Goal: Task Accomplishment & Management: Use online tool/utility

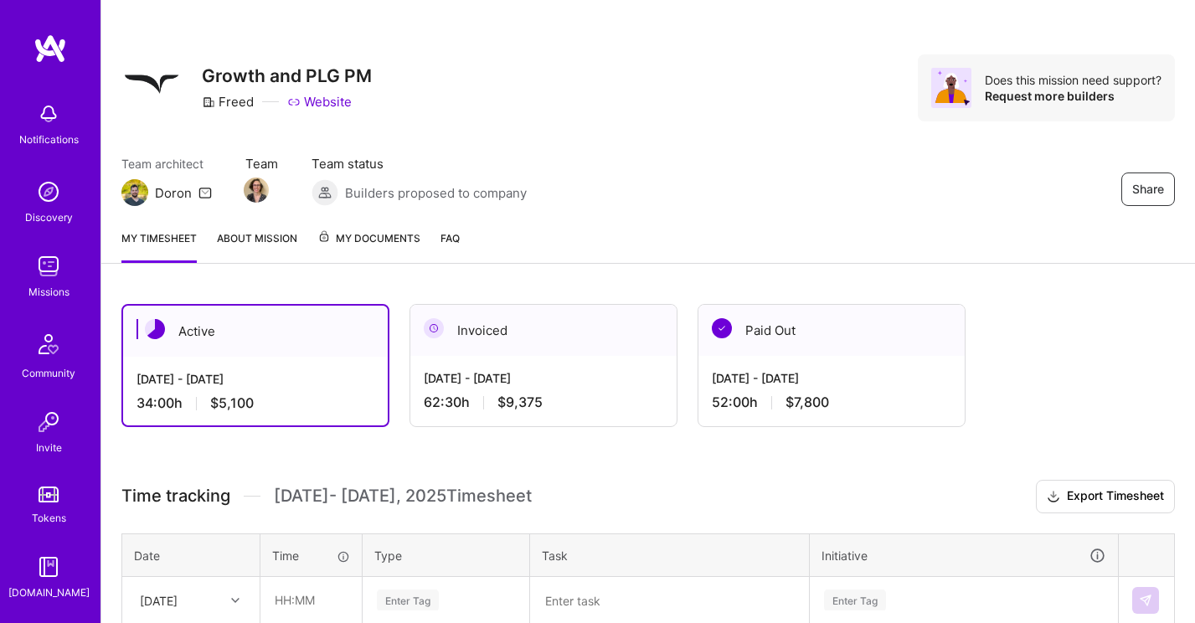
scroll to position [7, 0]
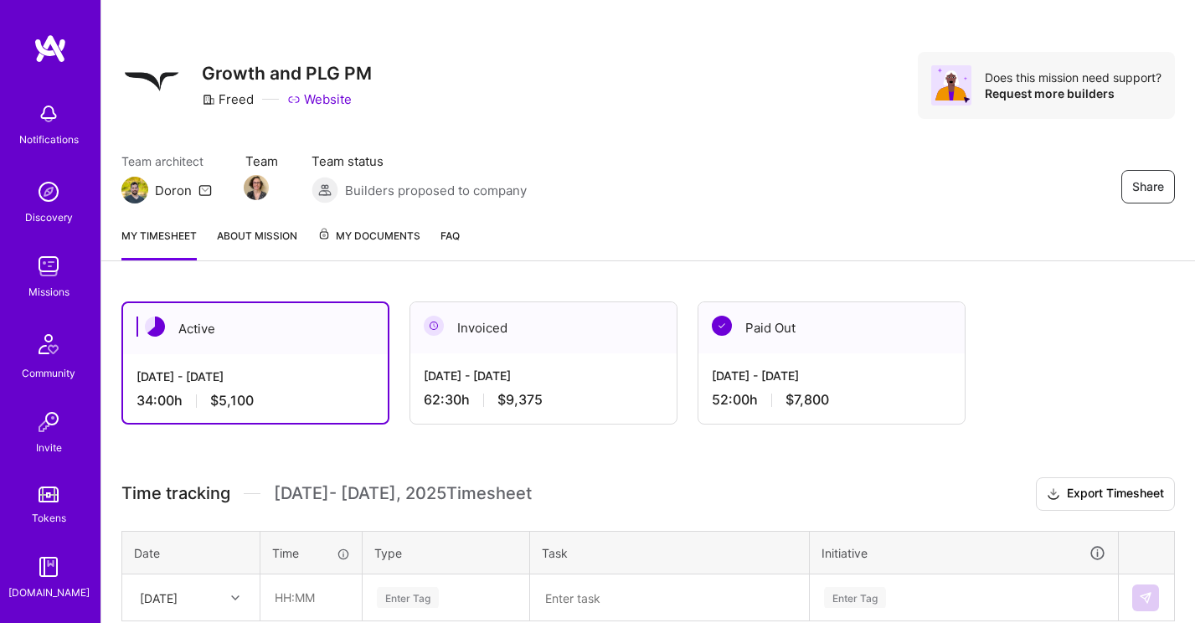
click at [1049, 87] on div "Request more builders" at bounding box center [1073, 93] width 177 height 16
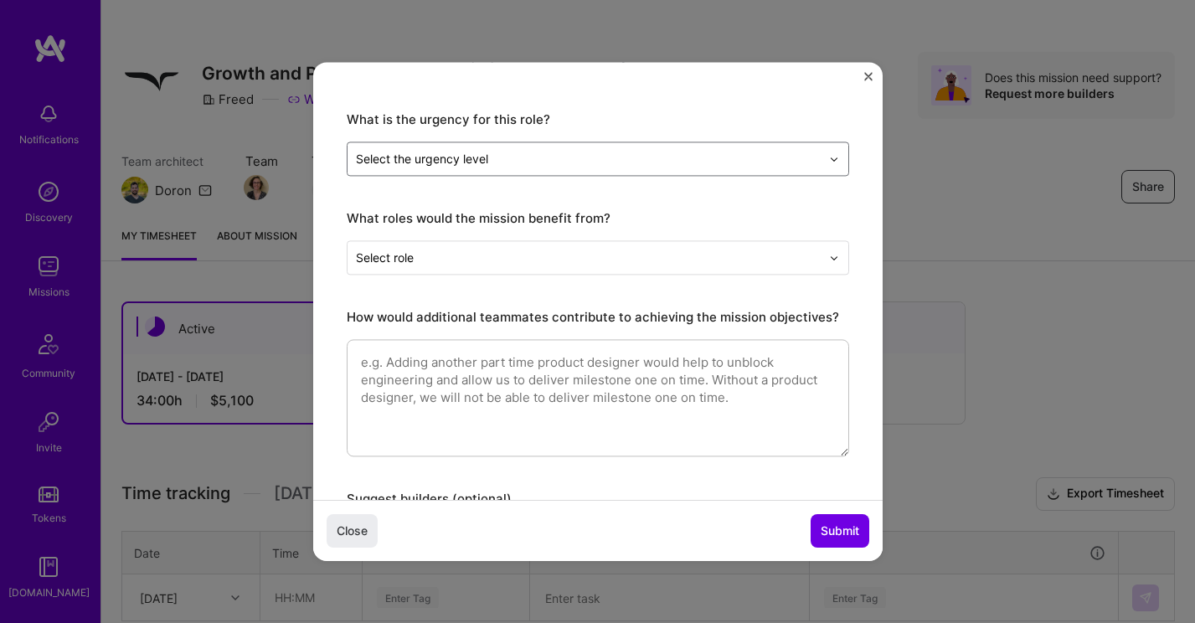
scroll to position [160, 0]
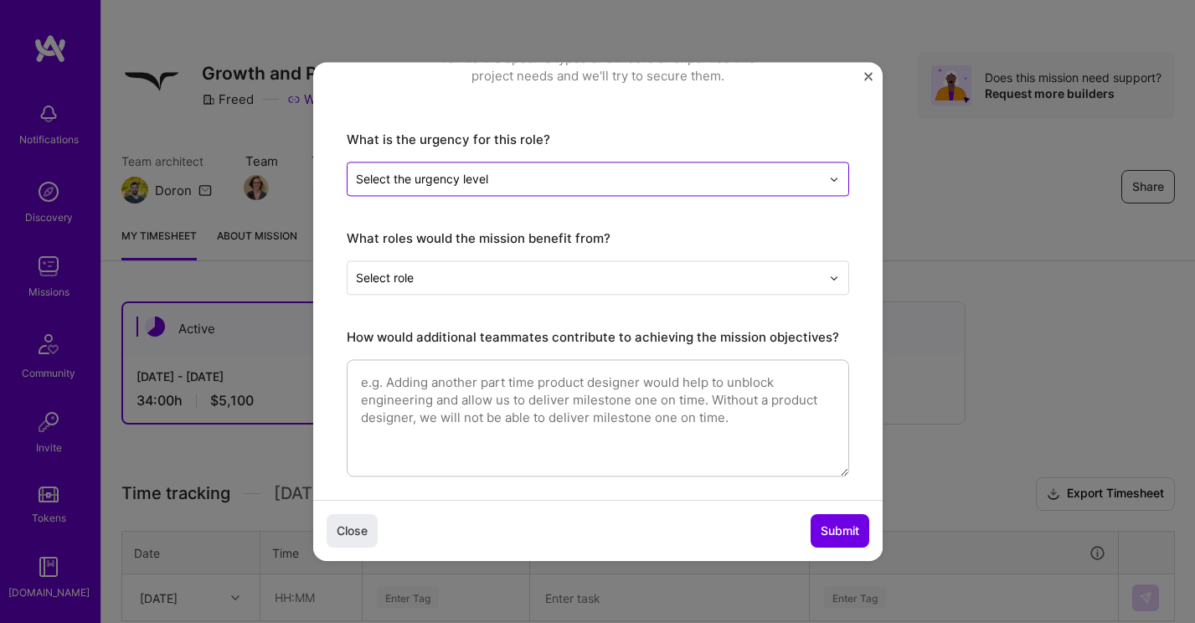
click at [654, 179] on input "text" at bounding box center [588, 179] width 465 height 18
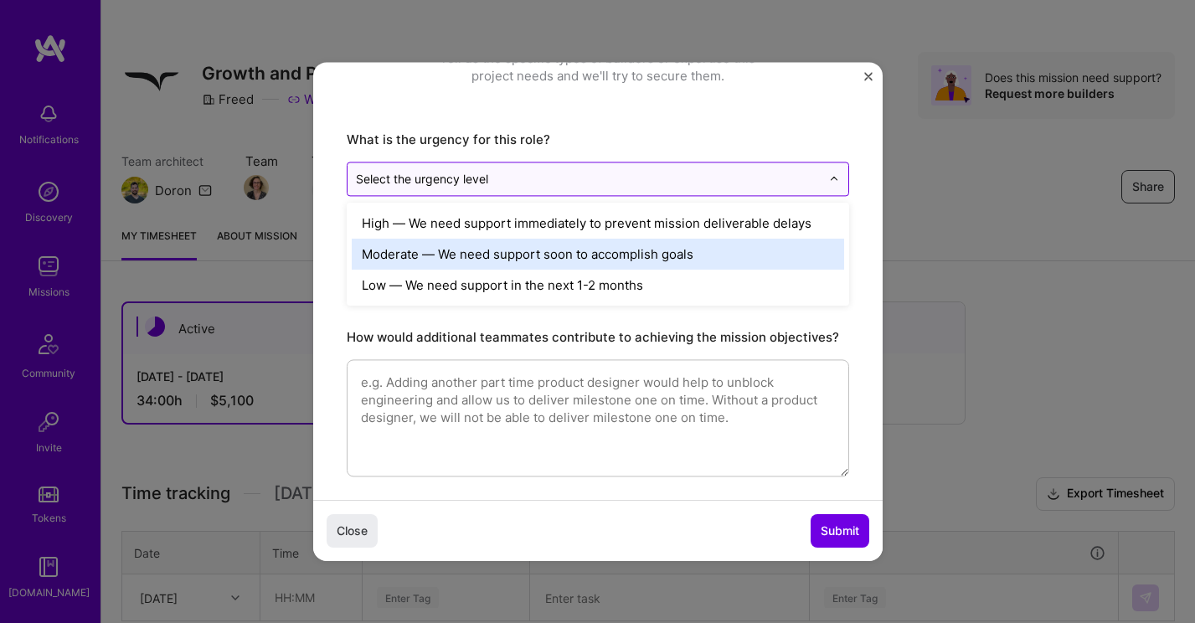
click at [556, 260] on div "Moderate — We need support soon to accomplish goals" at bounding box center [598, 254] width 492 height 31
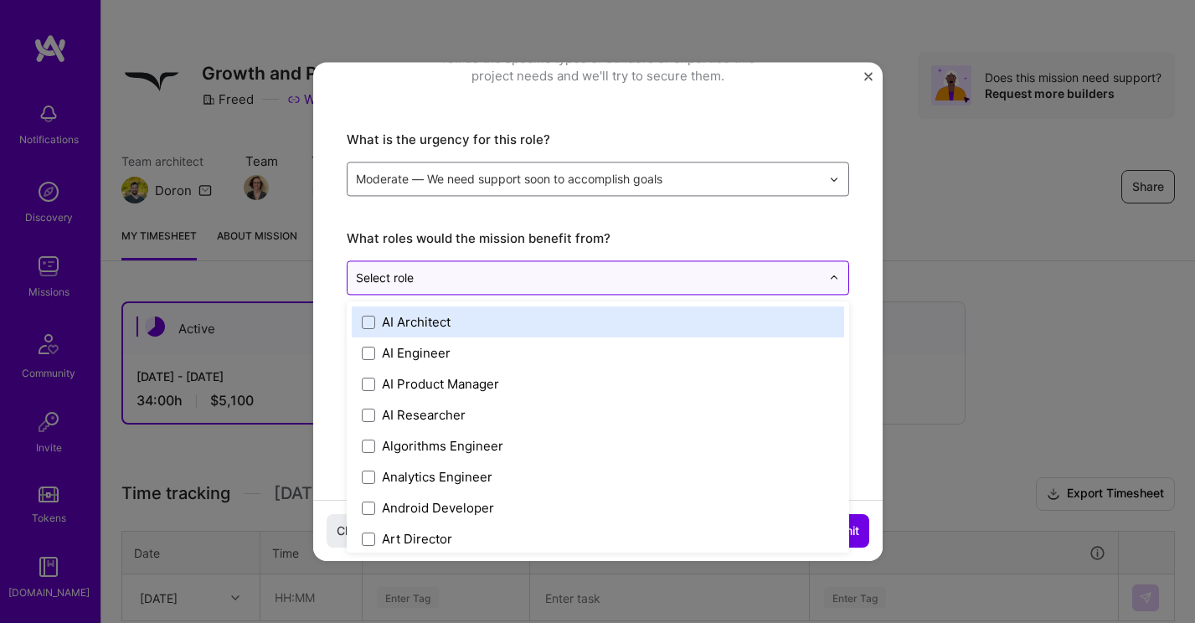
click at [524, 281] on input "text" at bounding box center [588, 278] width 465 height 18
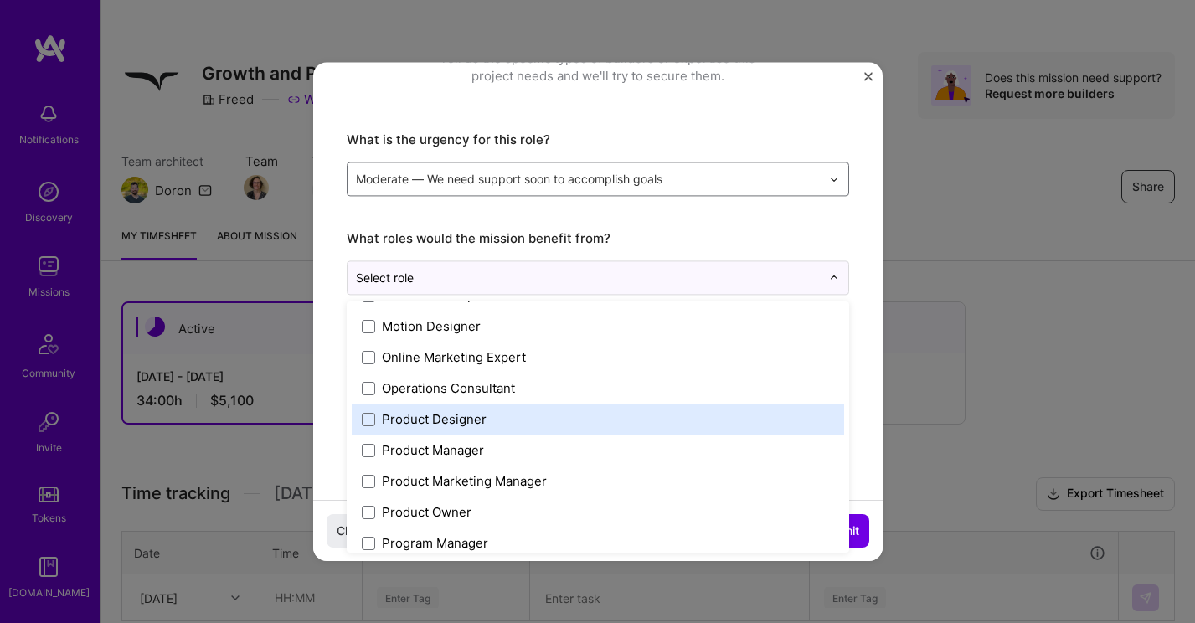
scroll to position [1456, 0]
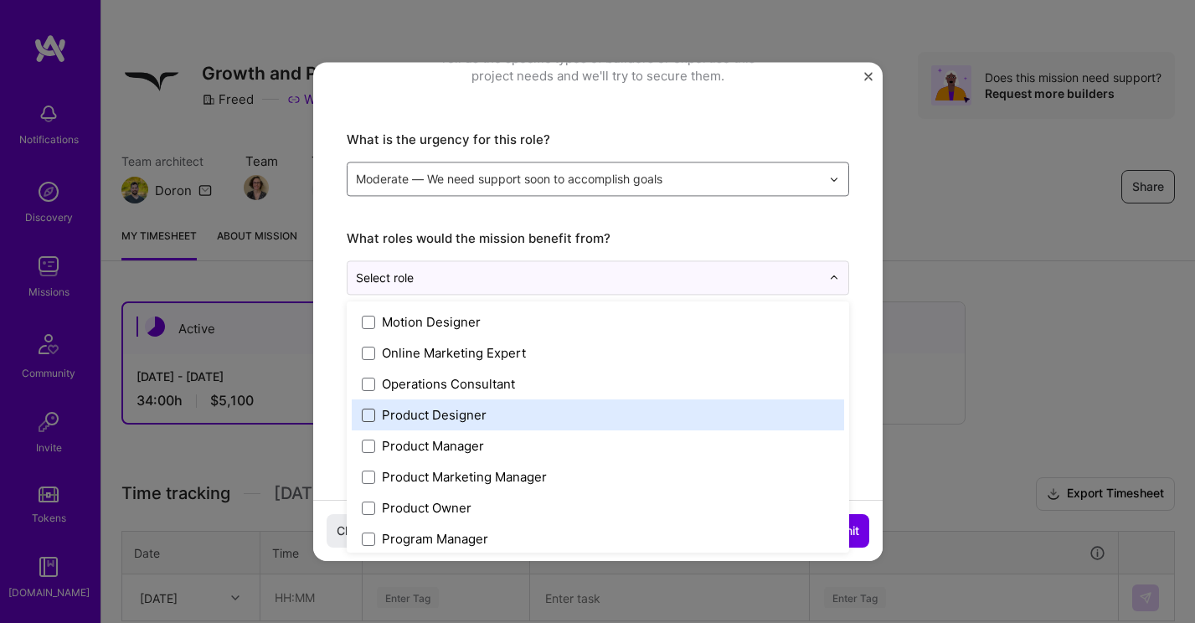
click at [369, 417] on span at bounding box center [368, 415] width 13 height 13
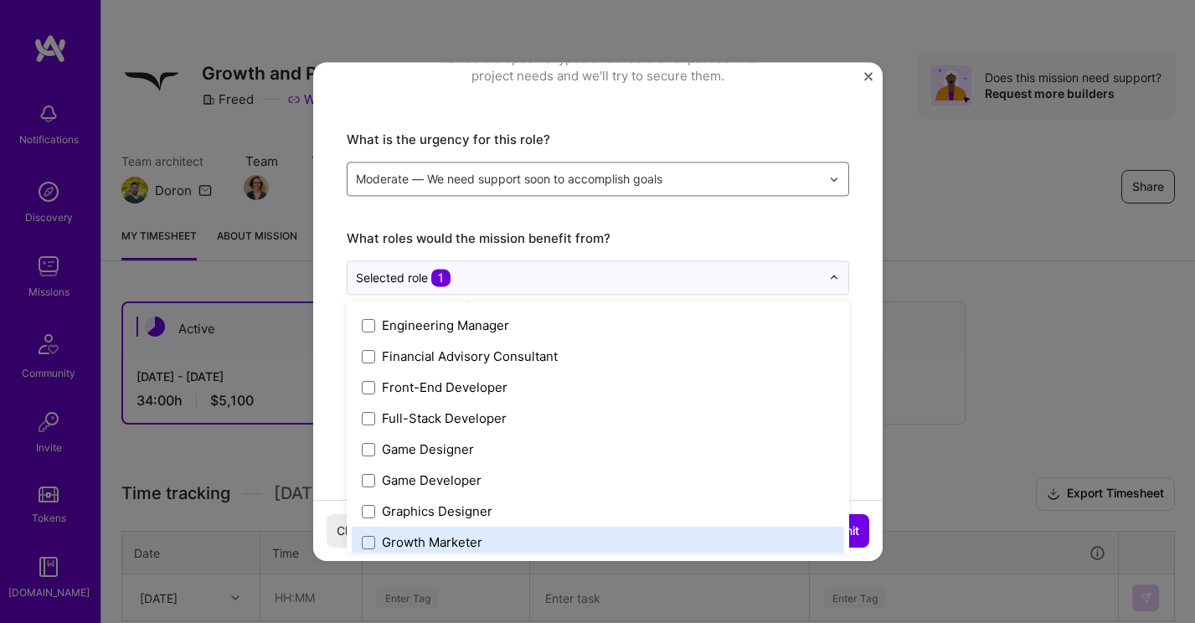
scroll to position [885, 0]
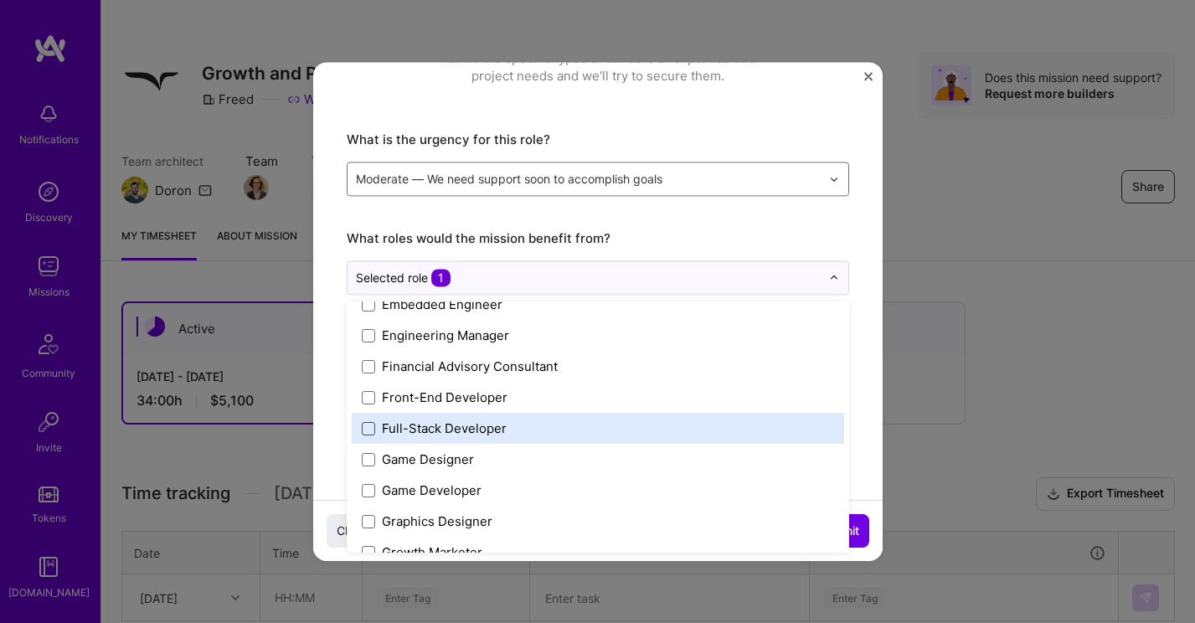
click at [367, 429] on span at bounding box center [368, 428] width 13 height 13
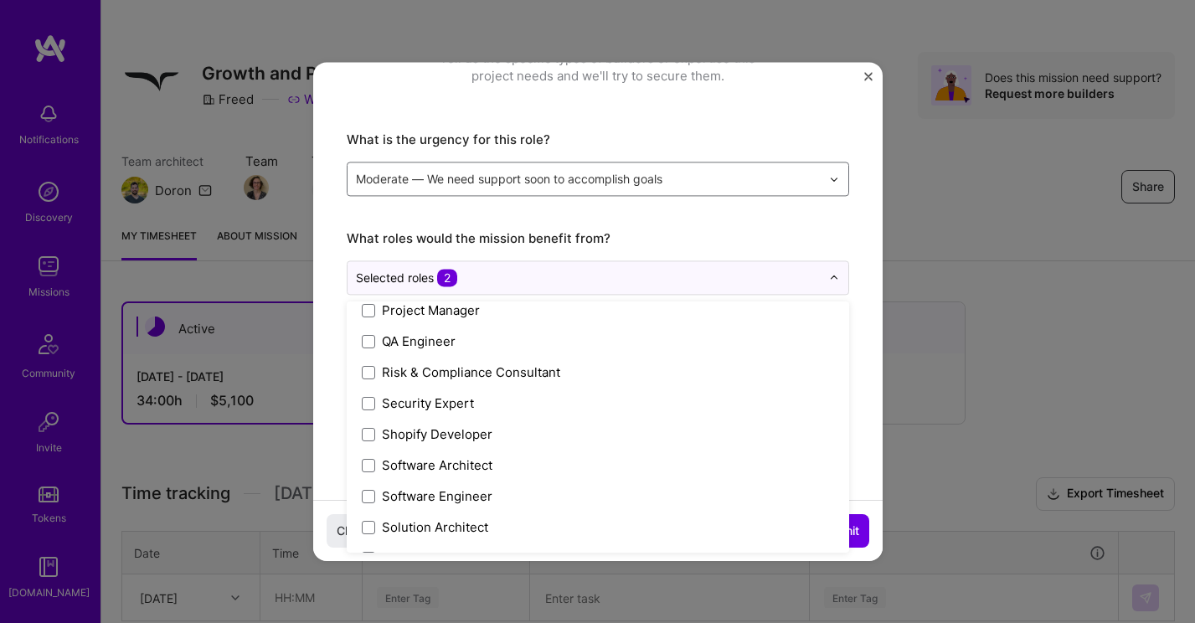
scroll to position [1959, 0]
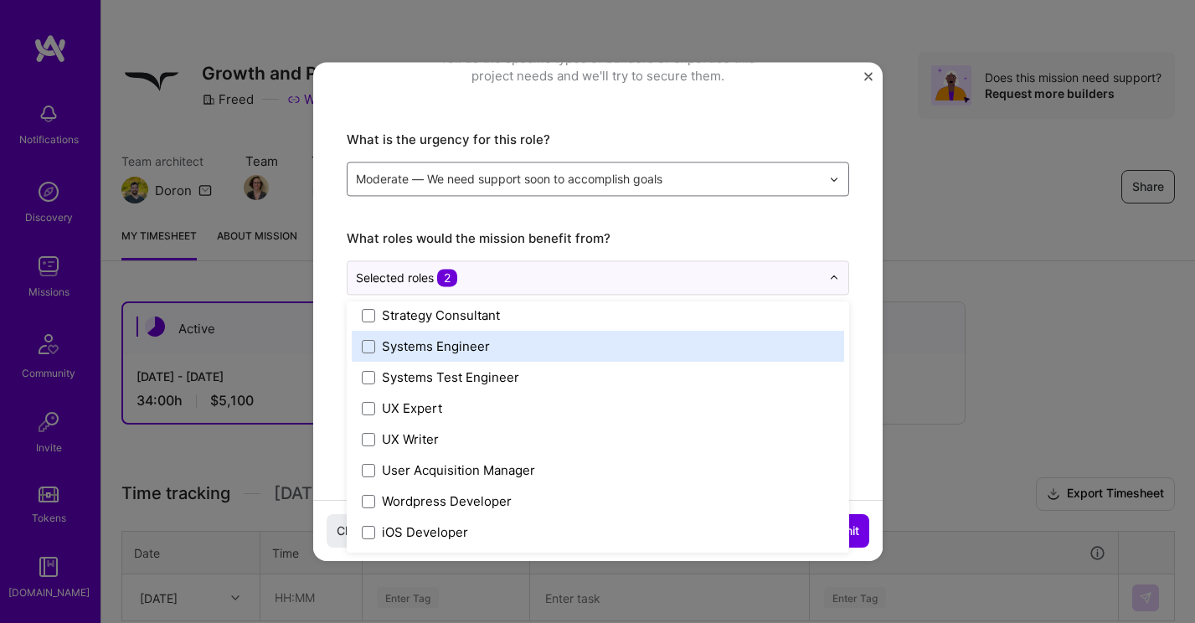
click at [874, 217] on div "Does your mission need help? Tell us the specific types of builders or expertis…" at bounding box center [597, 270] width 569 height 737
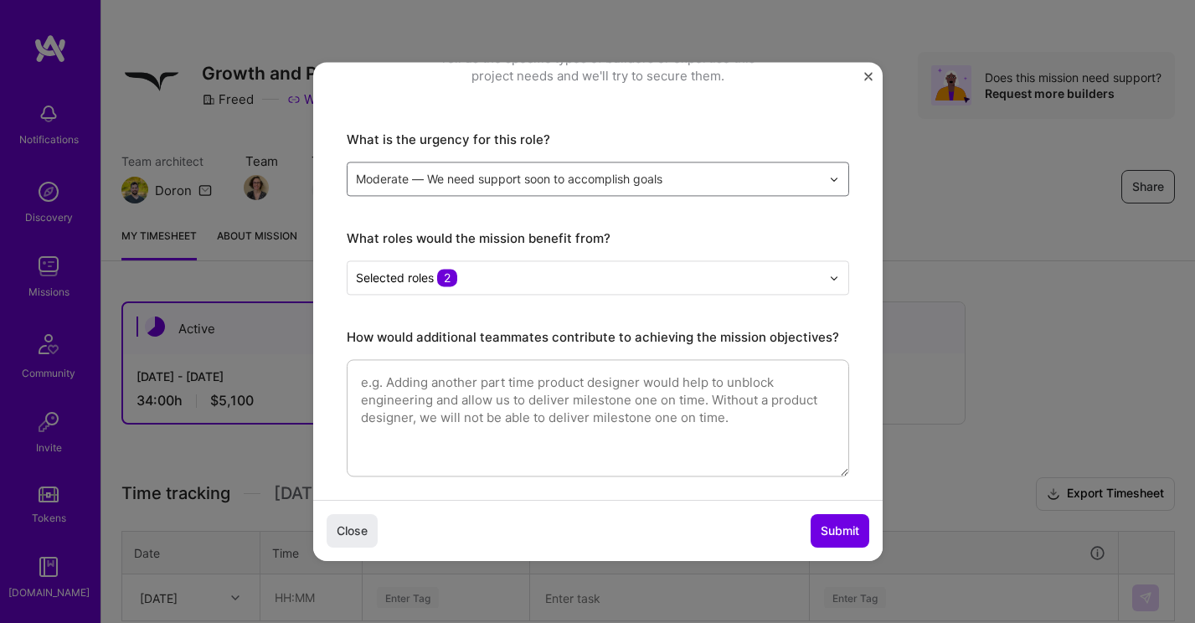
click at [501, 394] on textarea at bounding box center [598, 417] width 502 height 117
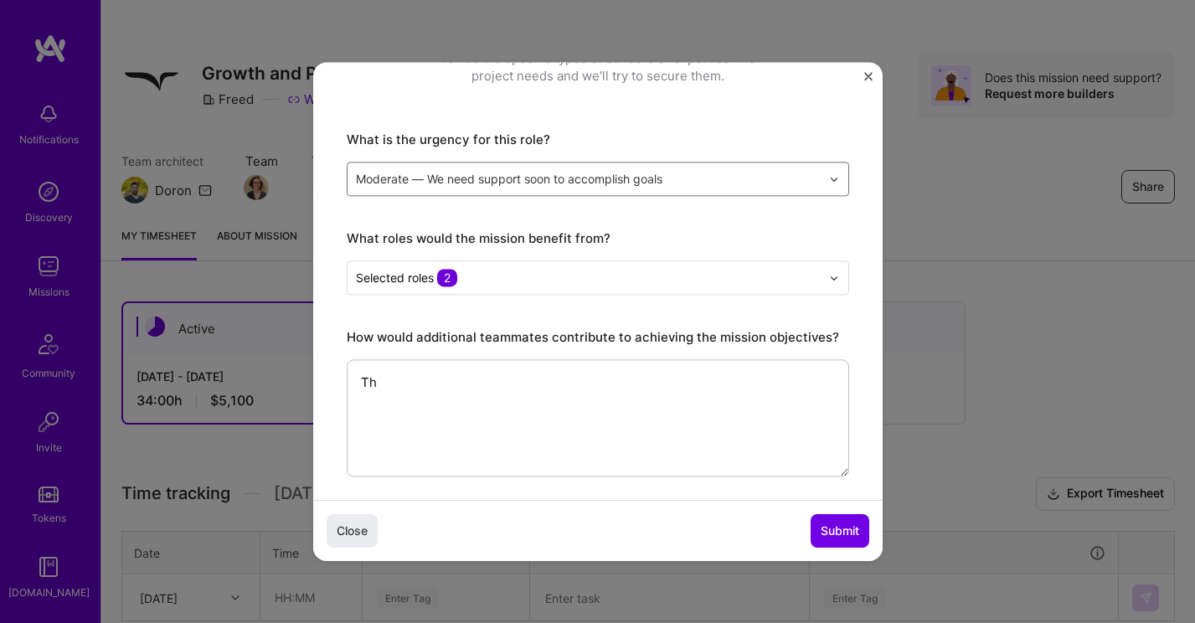
type textarea "T"
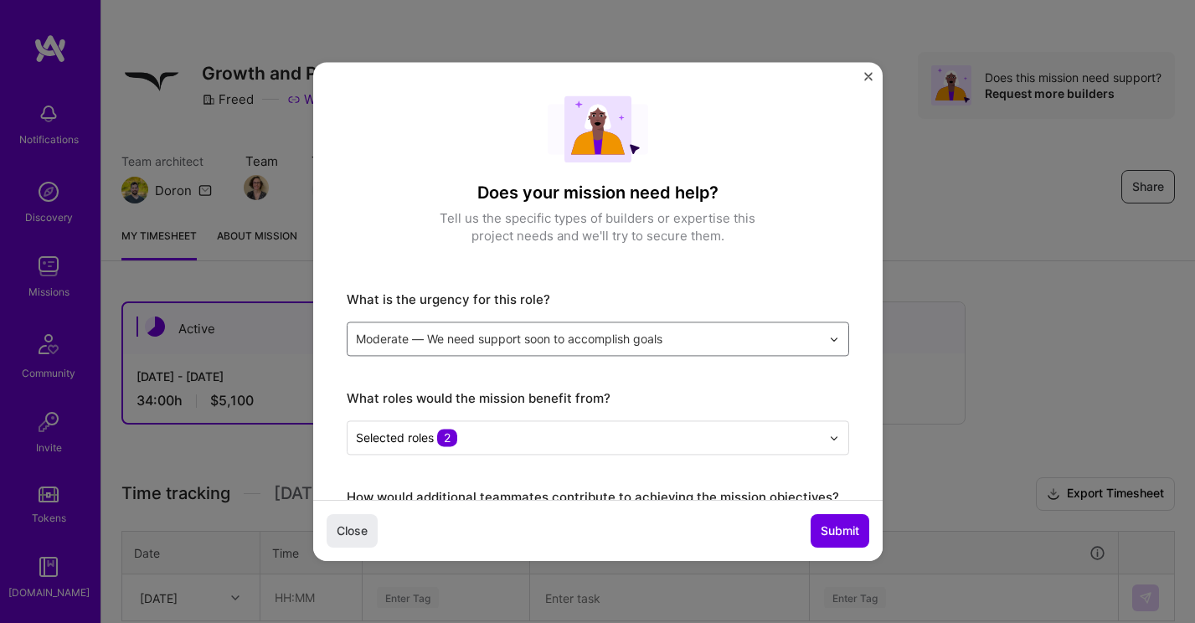
scroll to position [2, 0]
click at [361, 523] on span "Close" at bounding box center [352, 531] width 31 height 17
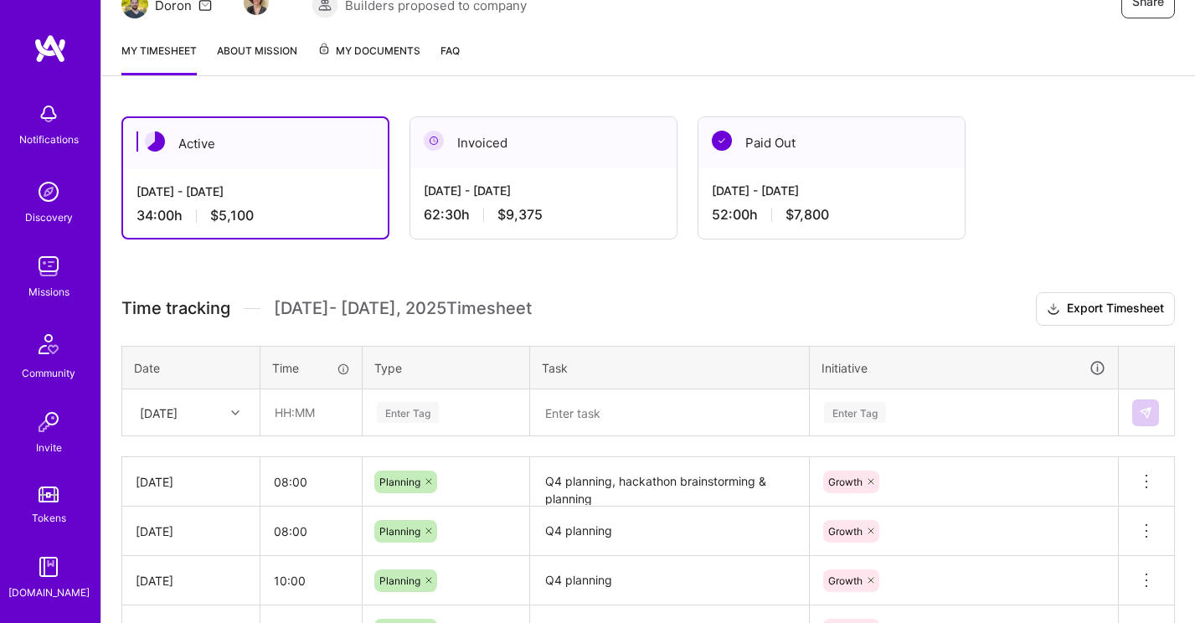
scroll to position [288, 0]
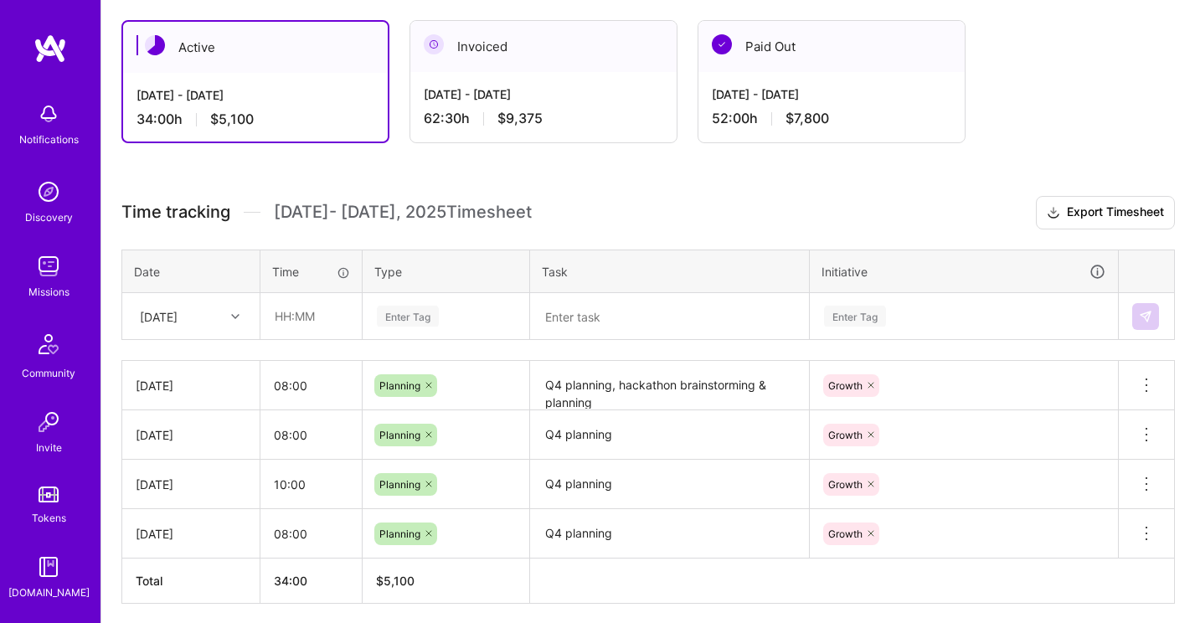
click at [234, 317] on icon at bounding box center [235, 316] width 8 height 8
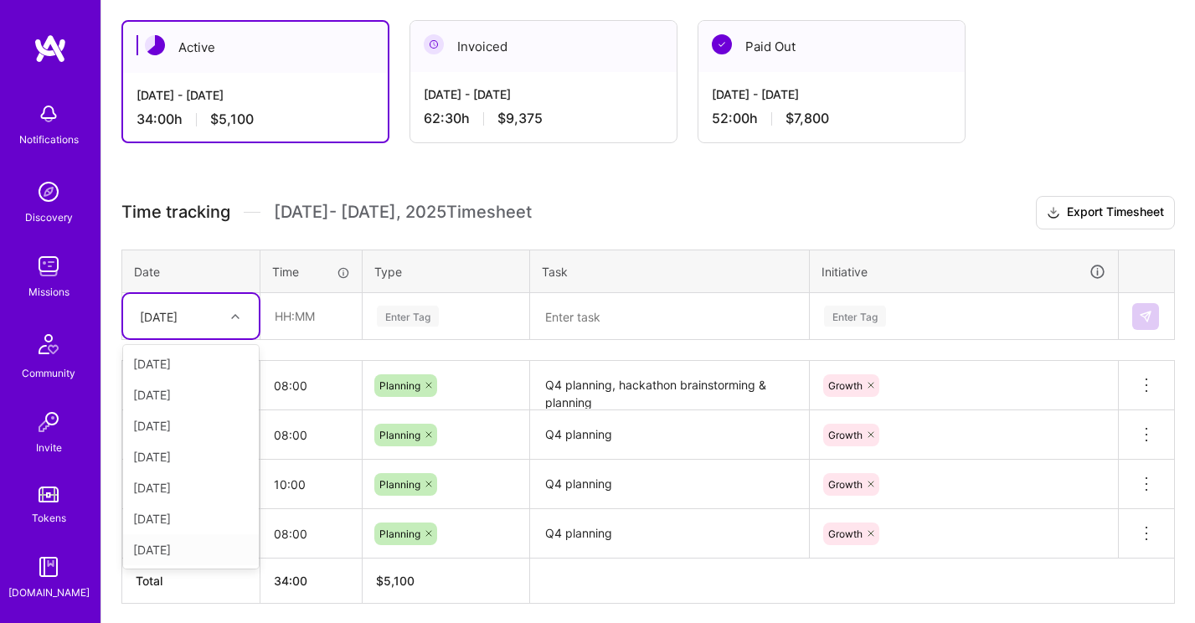
click at [178, 547] on div "[DATE]" at bounding box center [191, 549] width 136 height 31
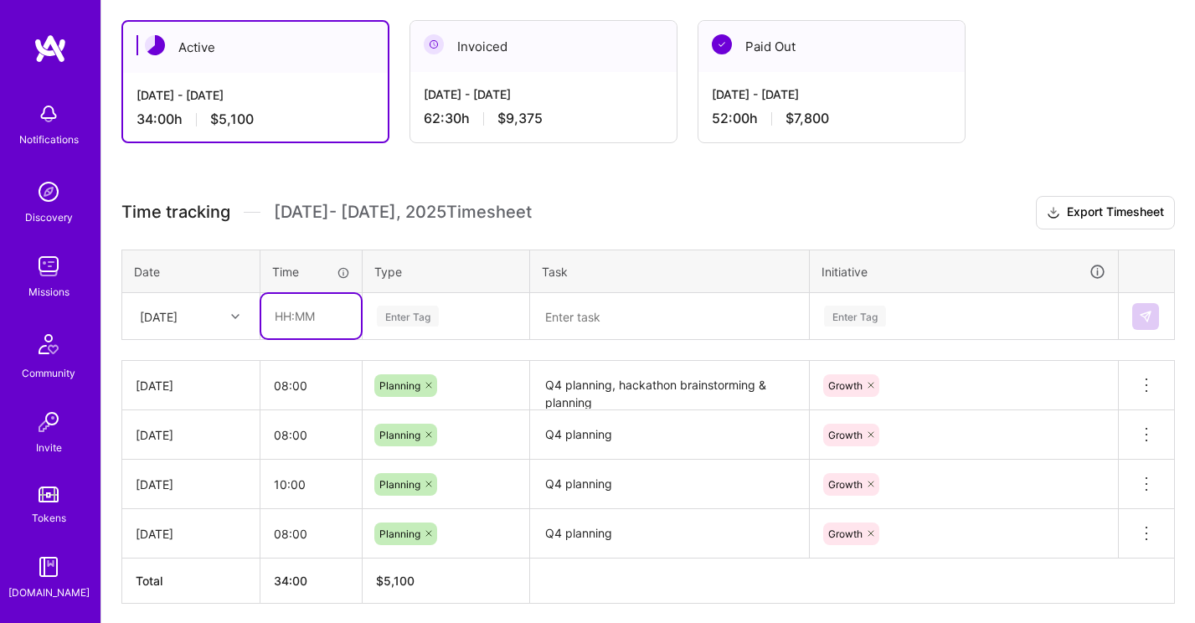
click at [316, 322] on input "text" at bounding box center [311, 316] width 100 height 44
type input "08:00"
click at [412, 310] on div "Enter Tag" at bounding box center [408, 316] width 62 height 26
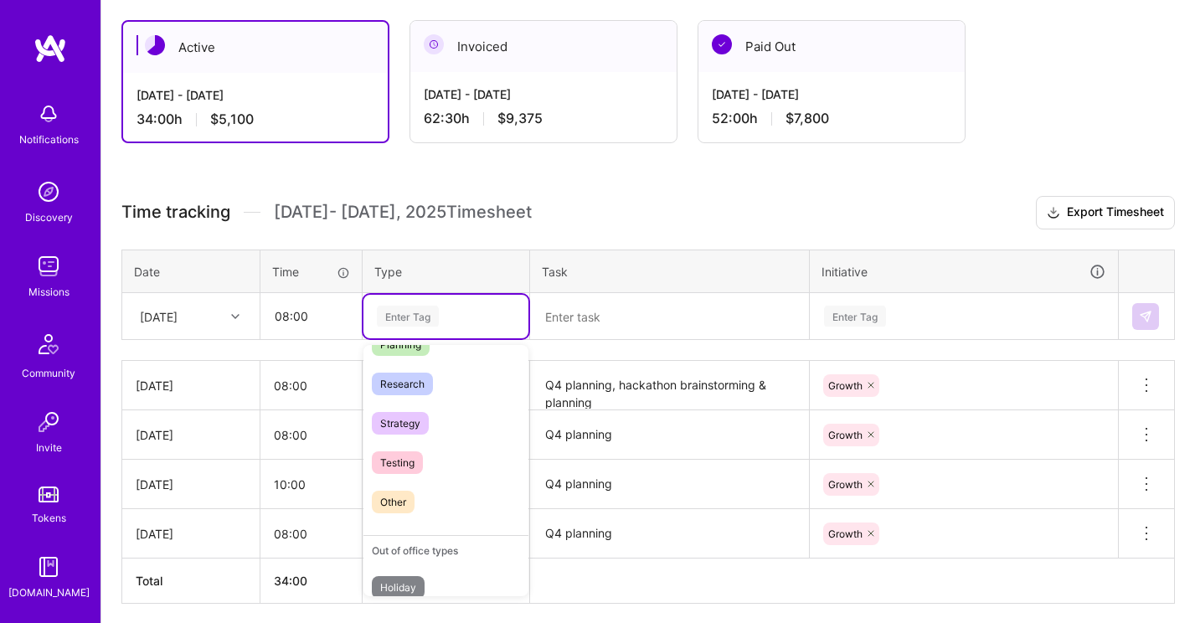
scroll to position [346, 0]
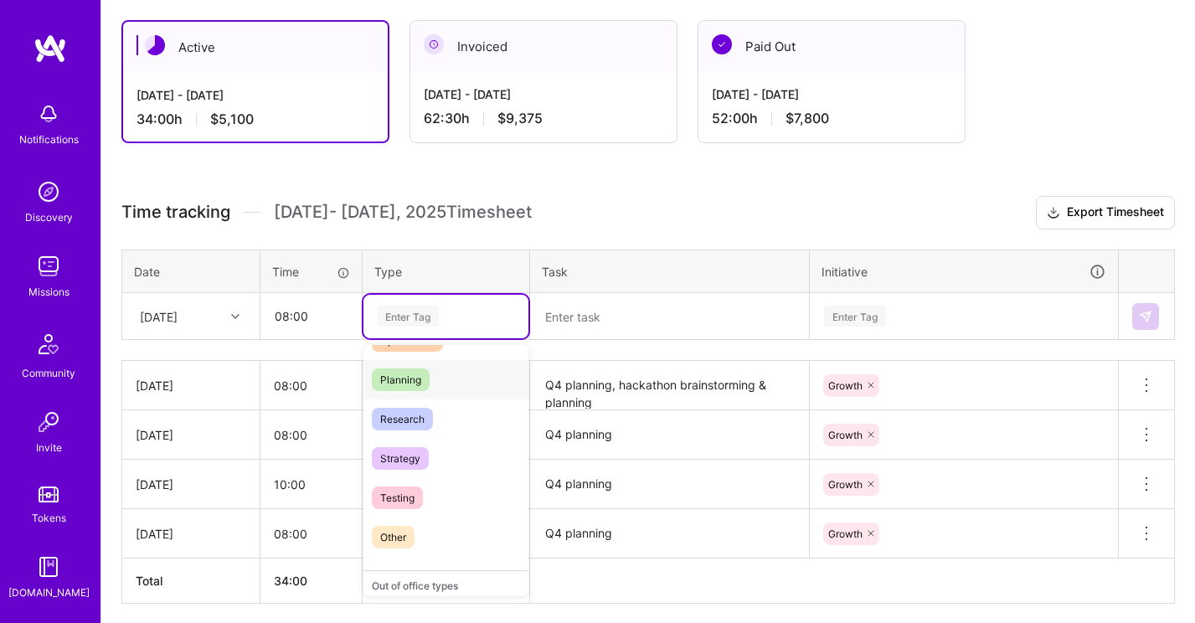
click at [441, 389] on div "Planning" at bounding box center [445, 379] width 165 height 39
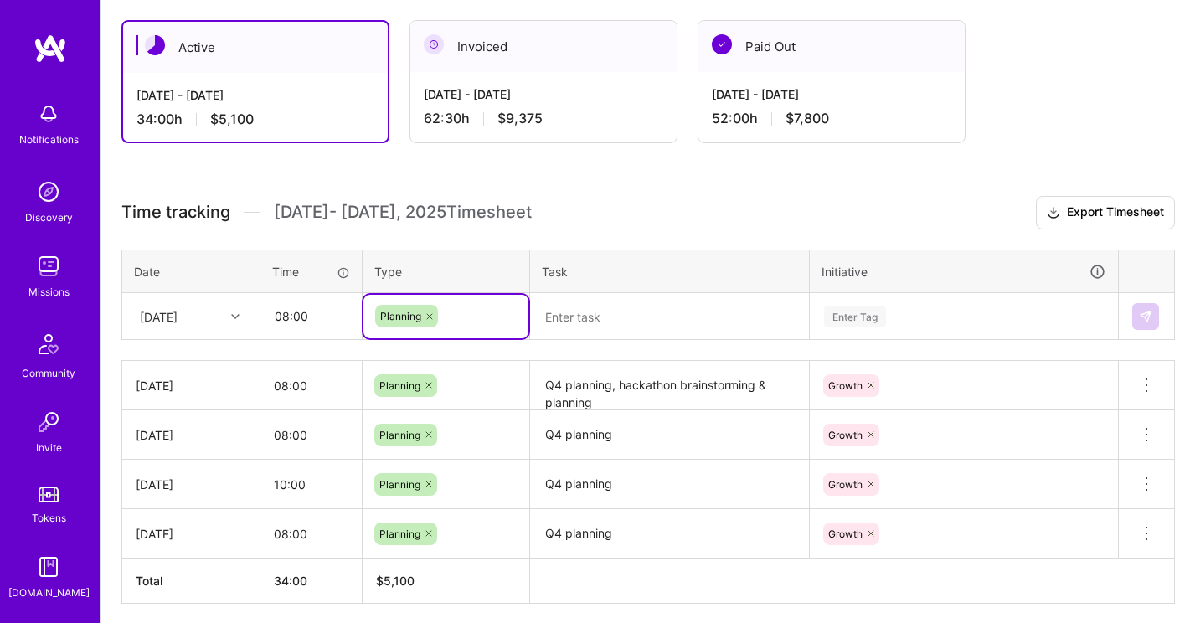
click at [575, 326] on textarea at bounding box center [669, 317] width 275 height 44
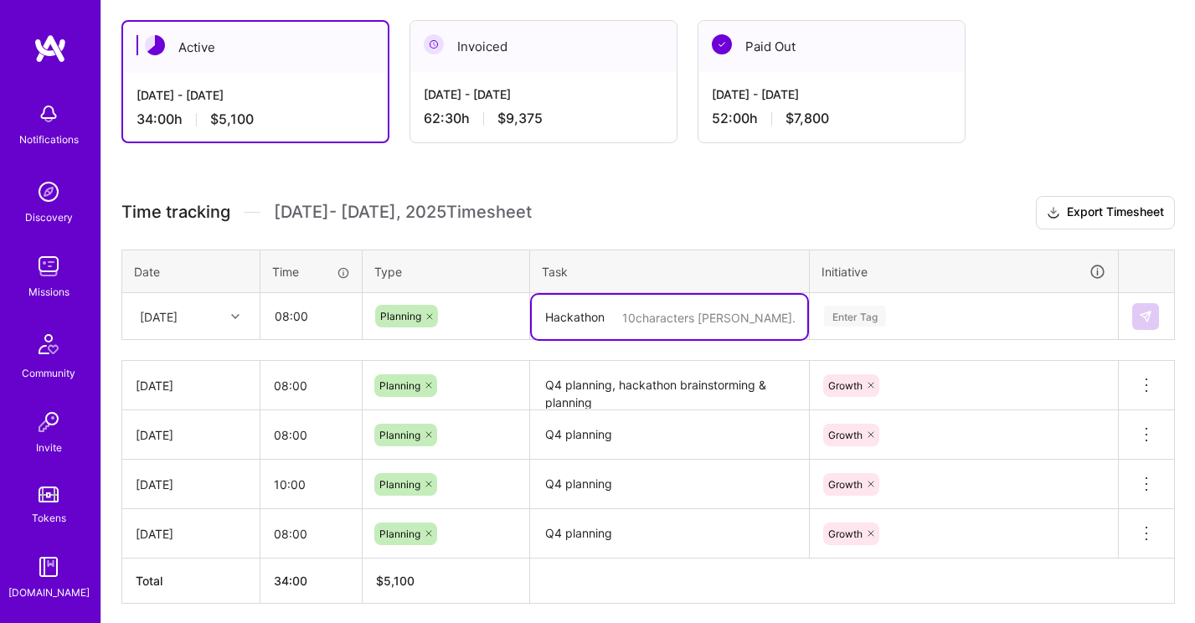
click at [866, 312] on div "Enter Tag" at bounding box center [855, 316] width 62 height 26
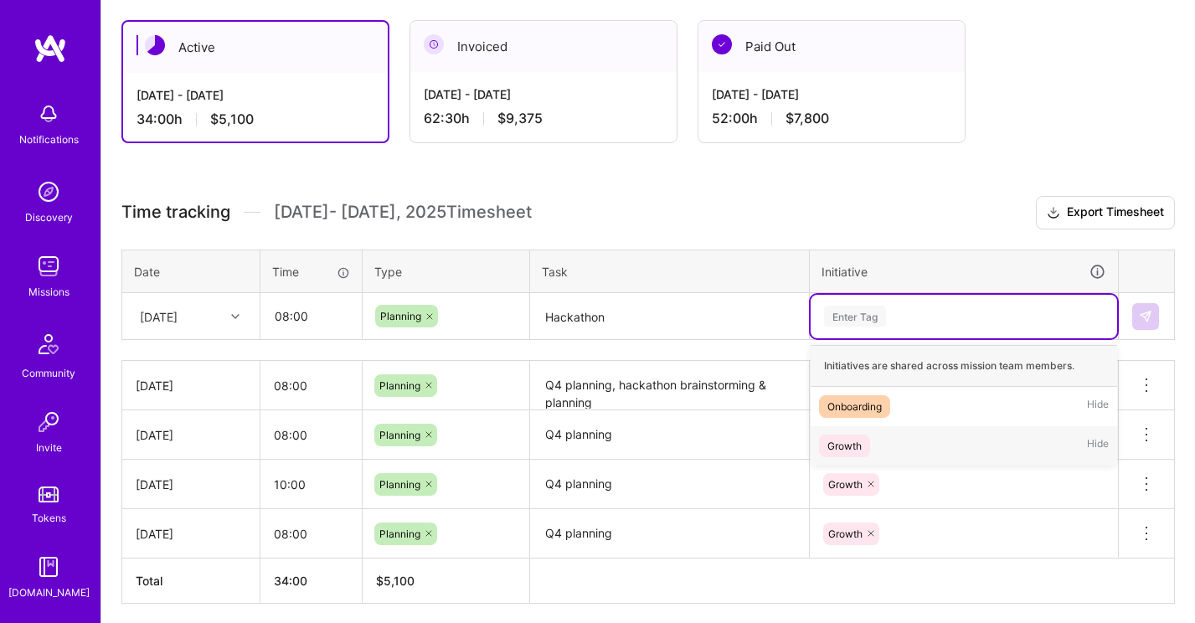
click at [854, 448] on div "Growth" at bounding box center [844, 446] width 34 height 18
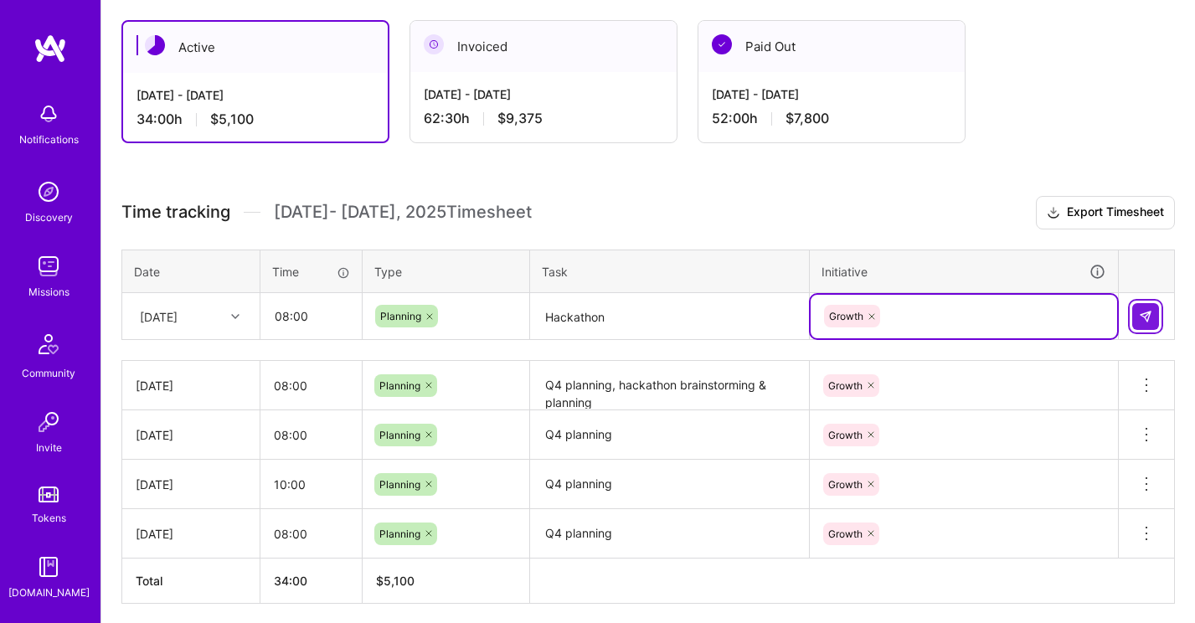
click at [1151, 315] on img at bounding box center [1145, 316] width 13 height 13
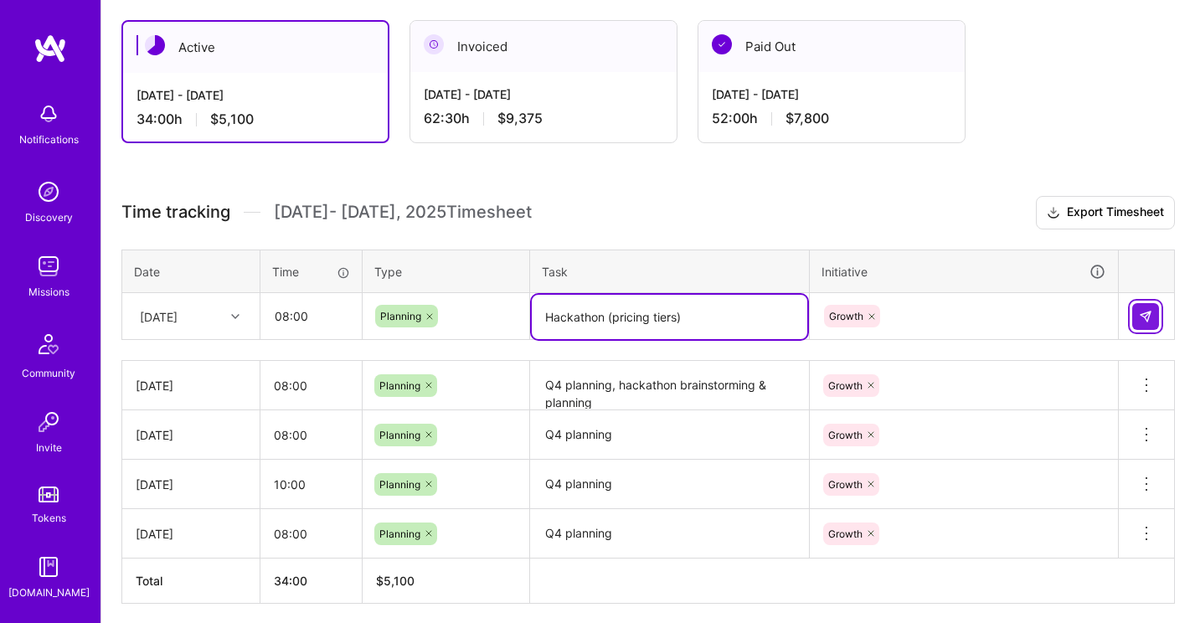
type textarea "Hackathon (pricing tiers)"
click at [1138, 319] on button at bounding box center [1145, 316] width 27 height 27
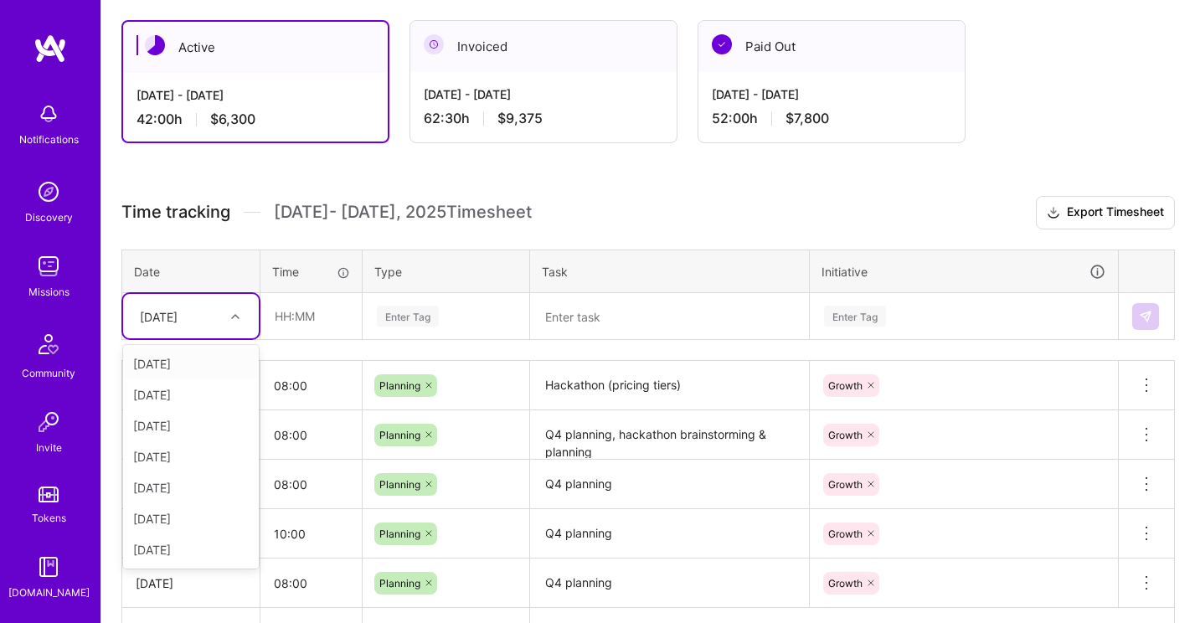
click at [239, 317] on div at bounding box center [237, 317] width 26 height 22
click at [188, 546] on div "[DATE]" at bounding box center [191, 549] width 136 height 31
click at [303, 320] on input "text" at bounding box center [311, 316] width 100 height 44
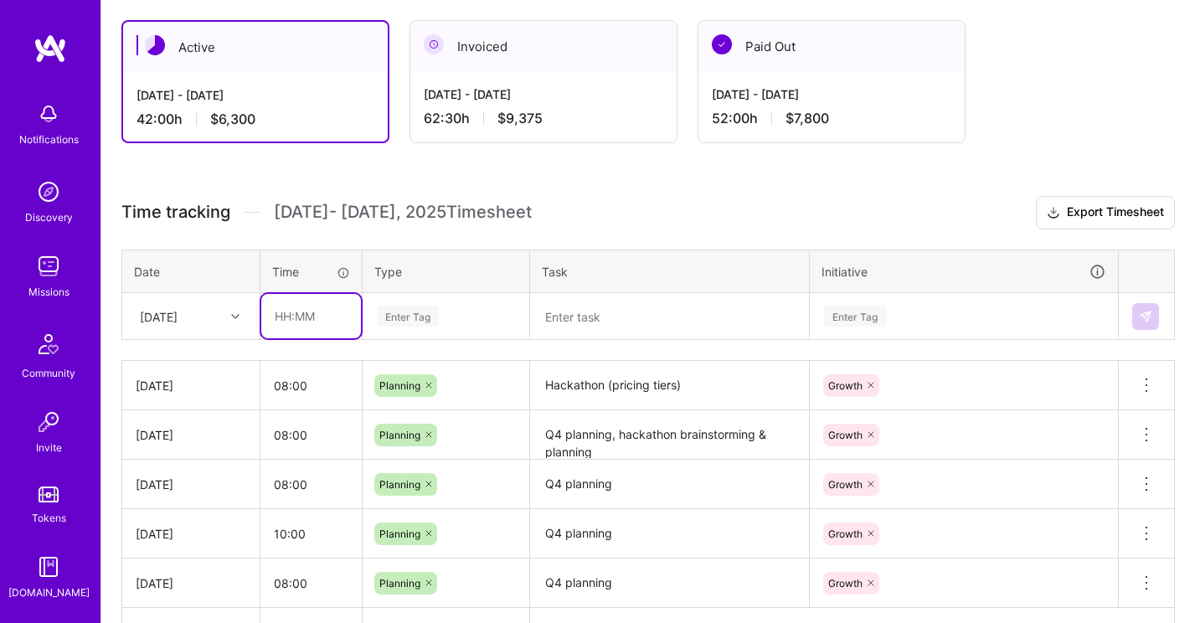
type input "08:00"
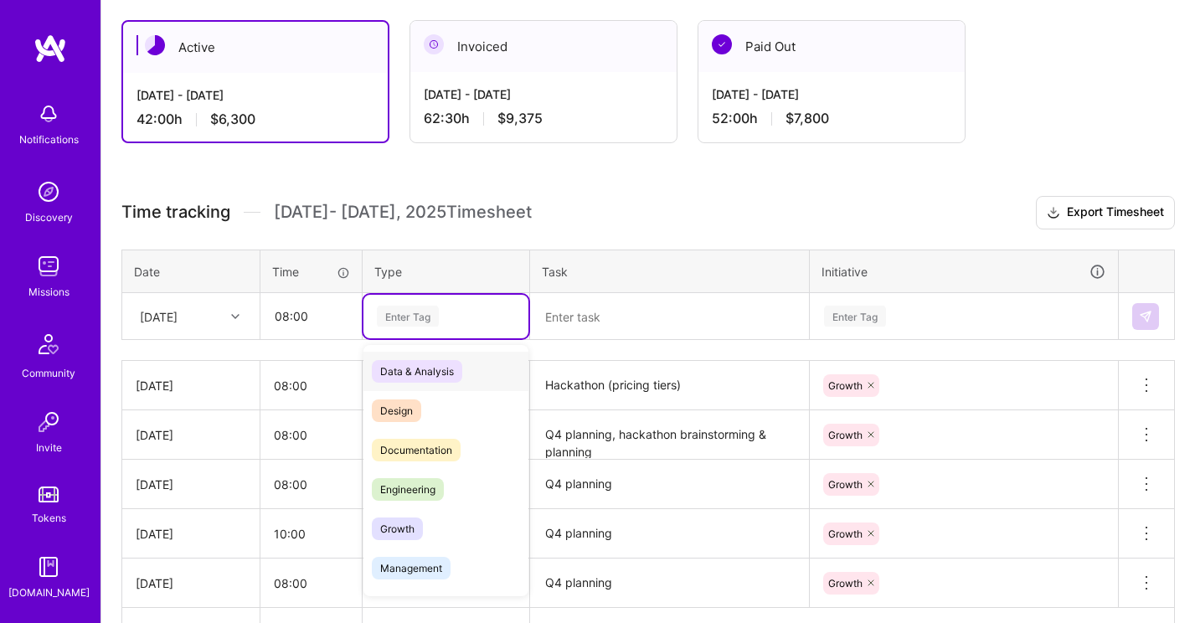
click at [414, 314] on div "Enter Tag" at bounding box center [408, 316] width 62 height 26
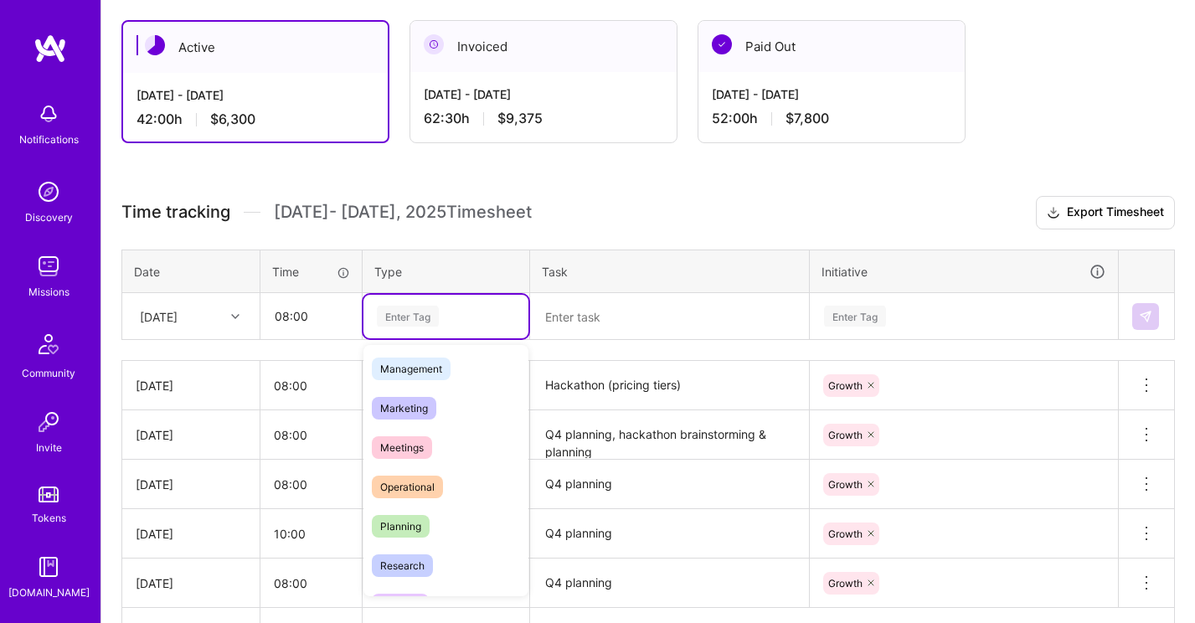
scroll to position [234, 0]
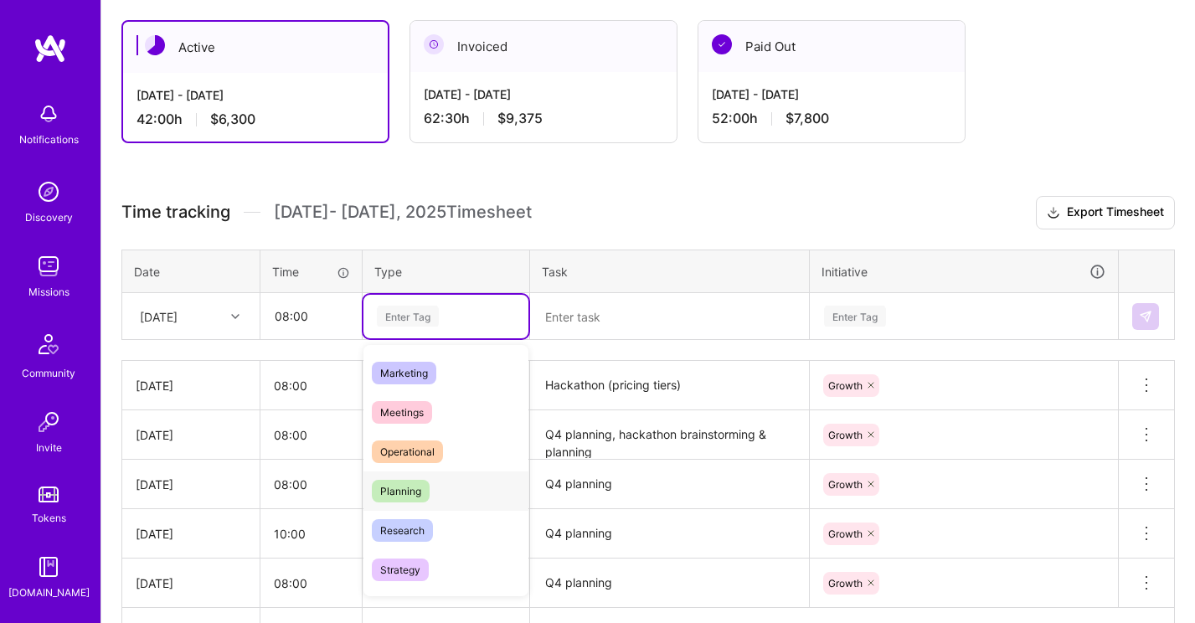
click at [434, 483] on div "Planning" at bounding box center [445, 490] width 165 height 39
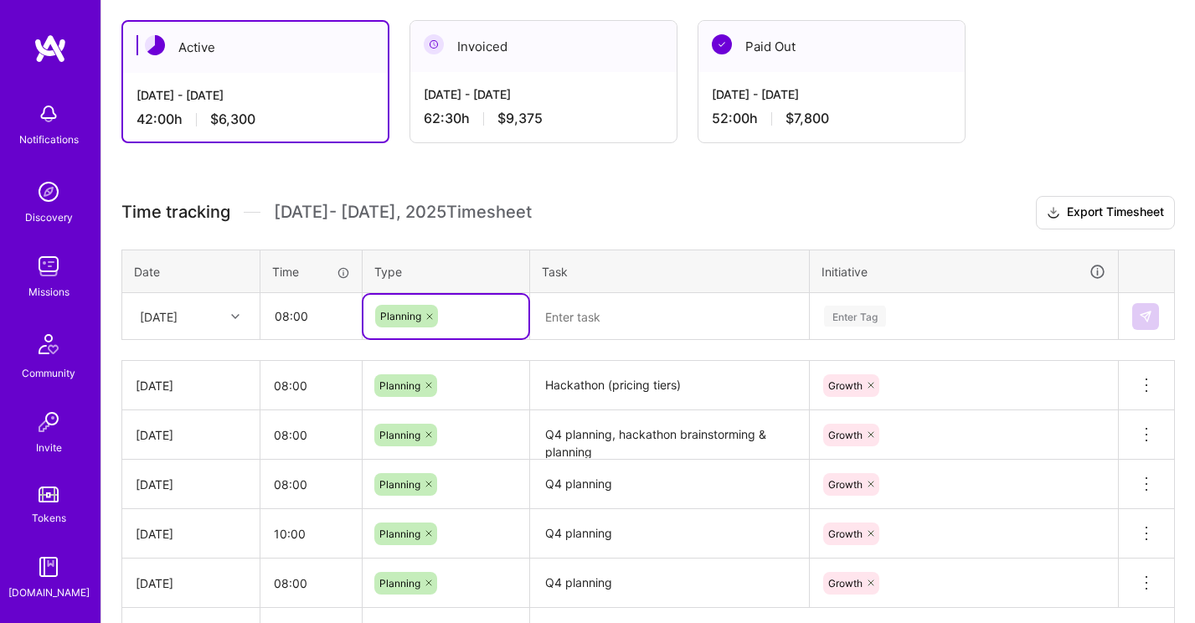
click at [605, 388] on textarea "Hackathon (pricing tiers)" at bounding box center [669, 386] width 275 height 46
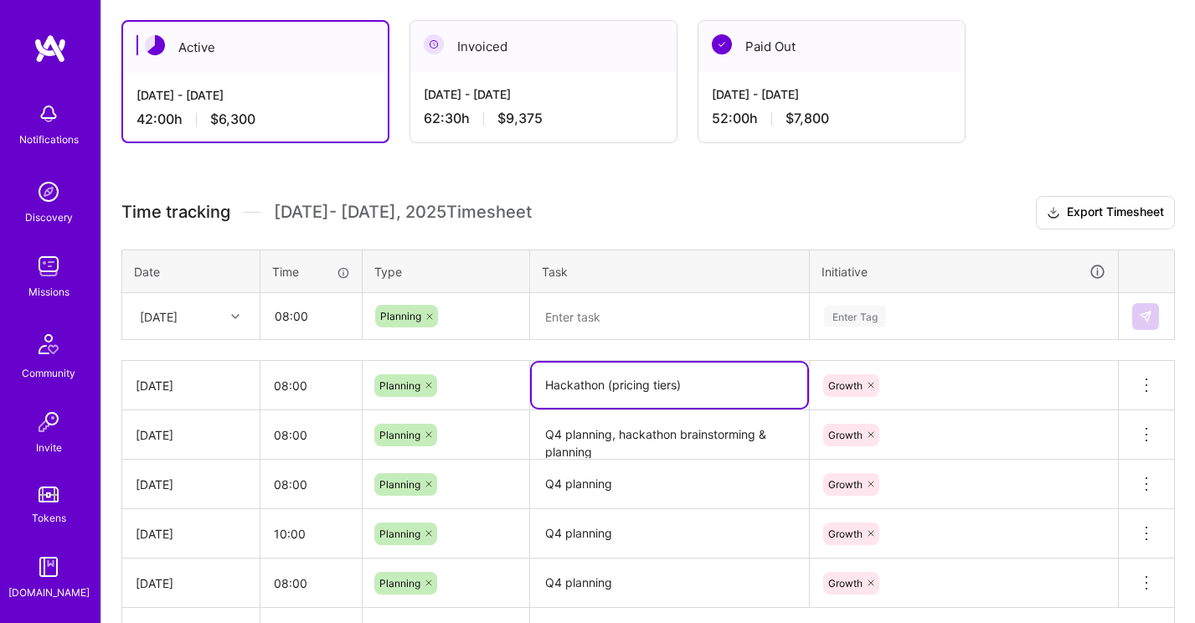
click at [605, 388] on textarea "Hackathon (pricing tiers)" at bounding box center [669, 385] width 275 height 45
click at [610, 315] on textarea at bounding box center [669, 317] width 275 height 44
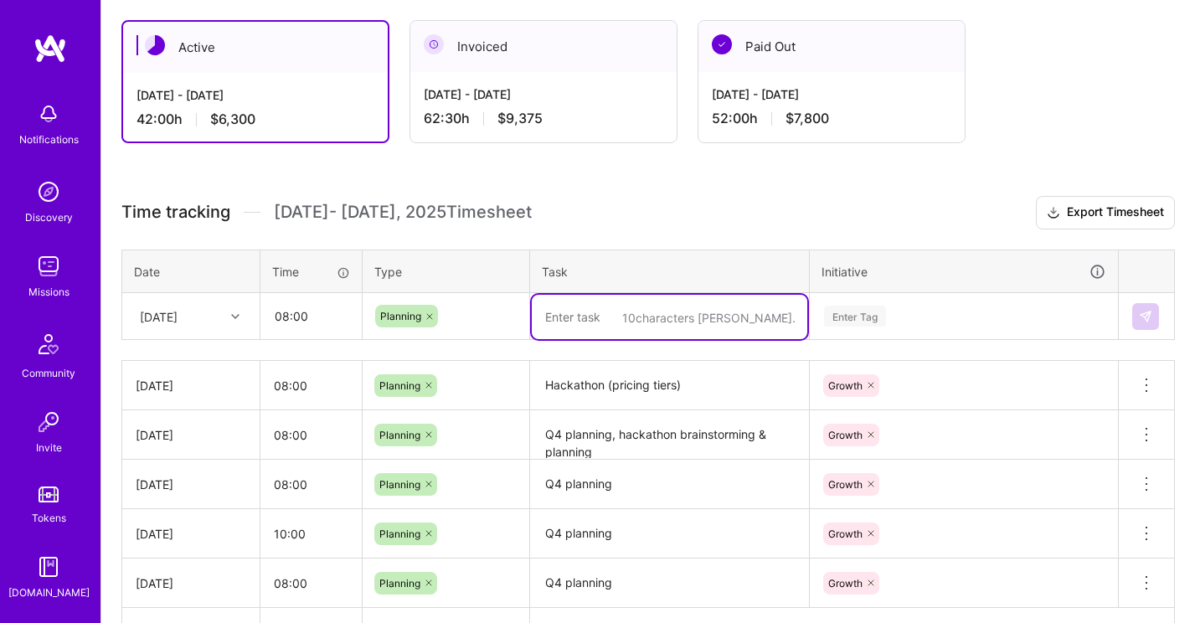
paste textarea "Hackathon (pricing tiers)"
type textarea "Hackathon (pricing tiers)"
click at [880, 319] on div "Enter Tag" at bounding box center [855, 316] width 62 height 26
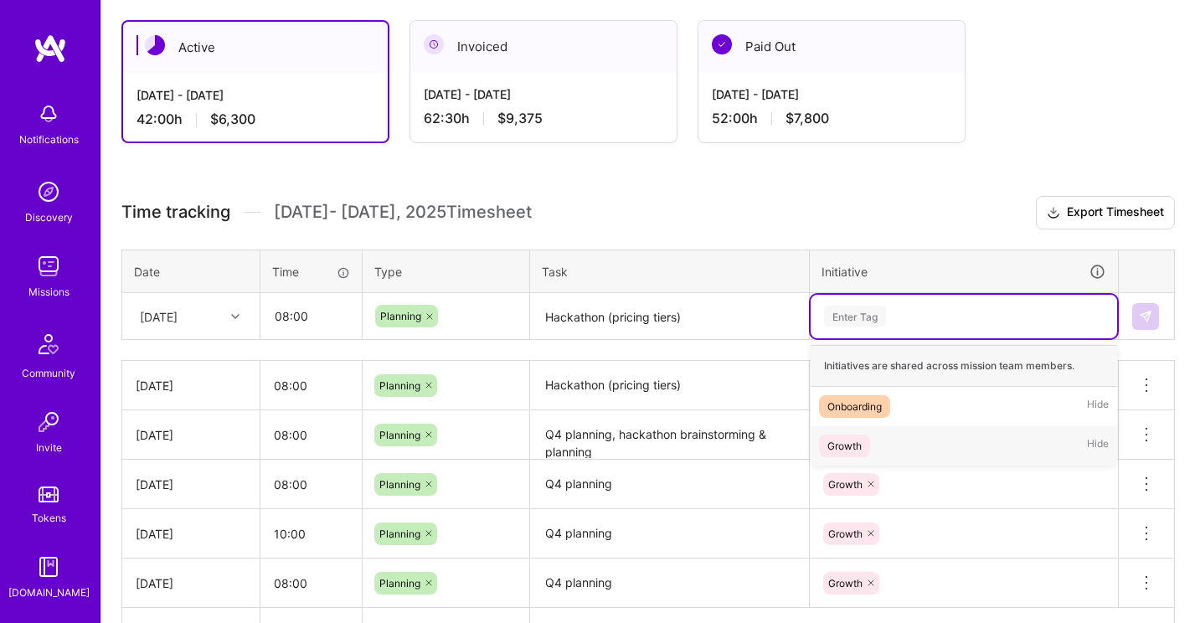
click at [872, 438] on div "Growth Hide" at bounding box center [964, 445] width 306 height 39
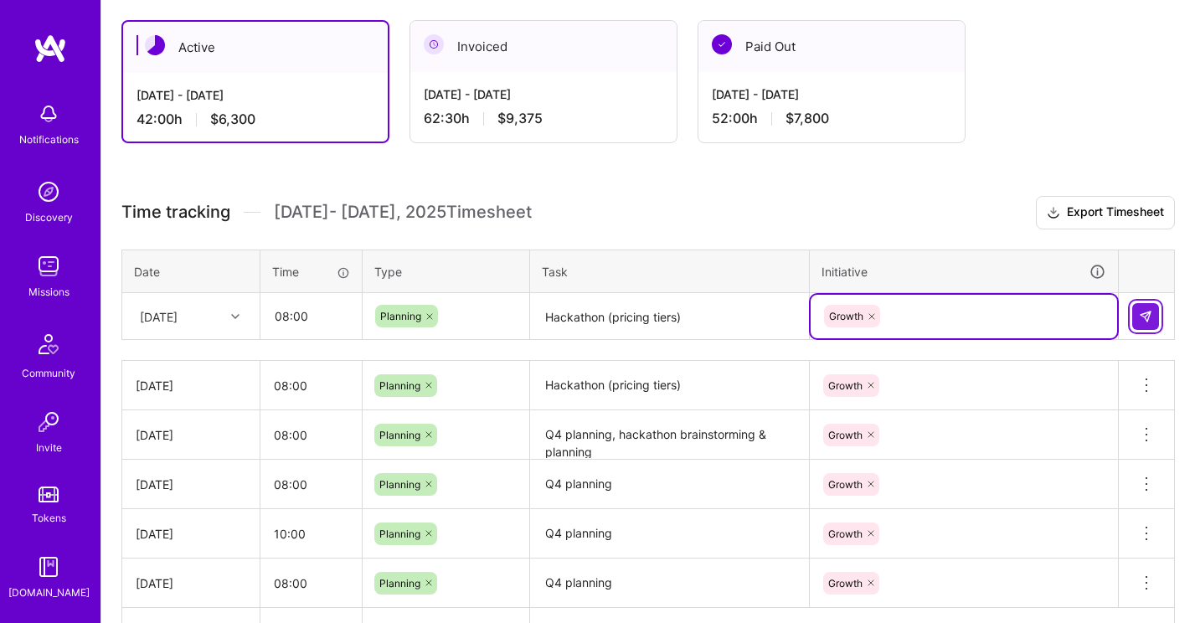
click at [1142, 320] on img at bounding box center [1145, 316] width 13 height 13
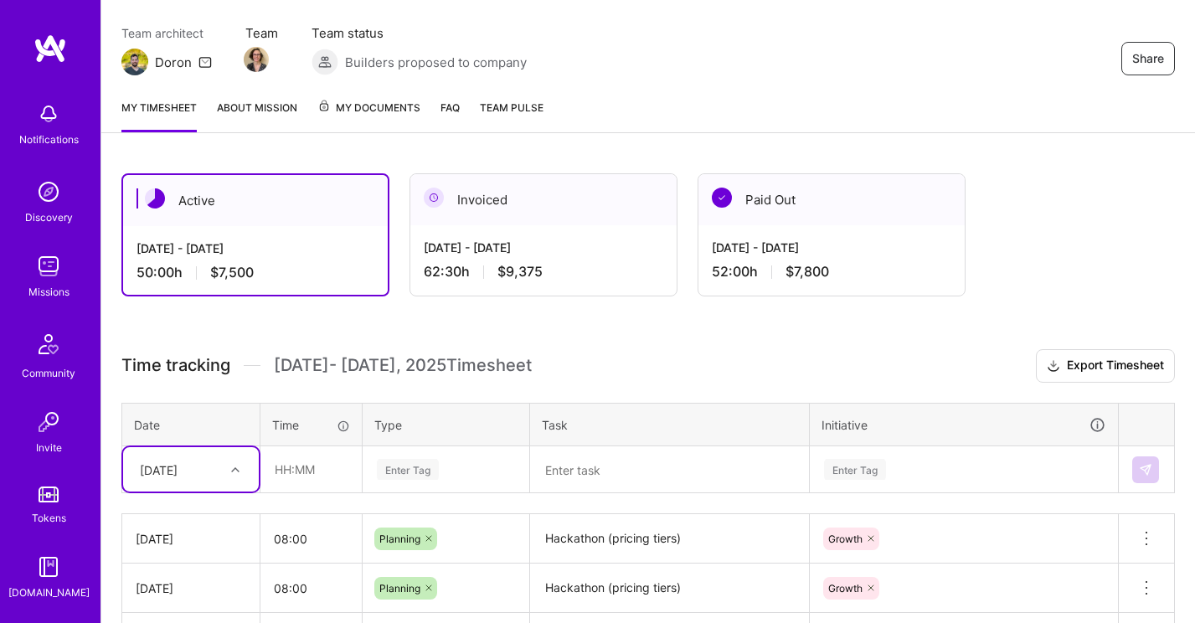
scroll to position [0, 0]
